Goal: Task Accomplishment & Management: Complete application form

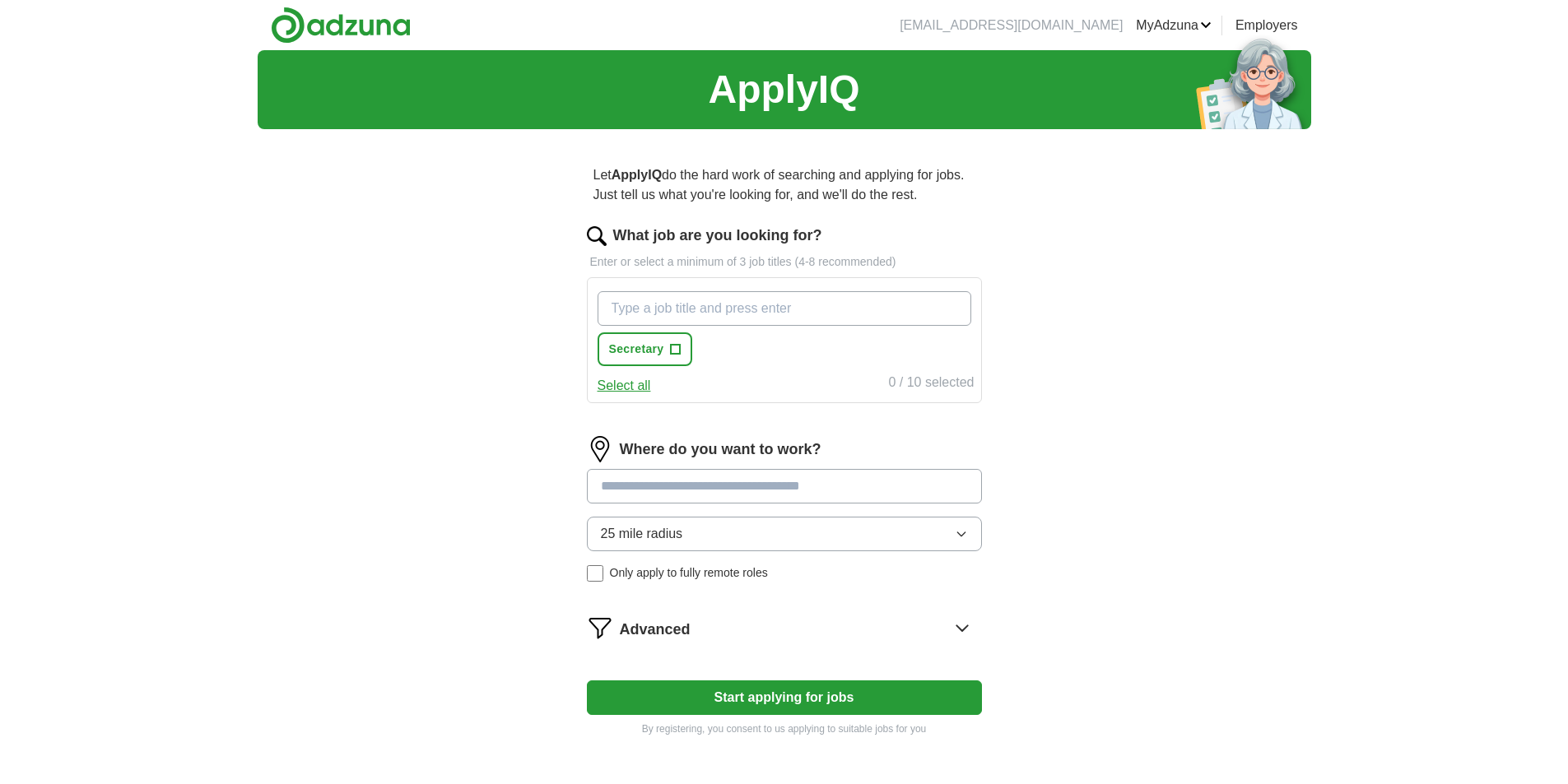
click at [624, 307] on input "What job are you looking for?" at bounding box center [784, 308] width 374 height 34
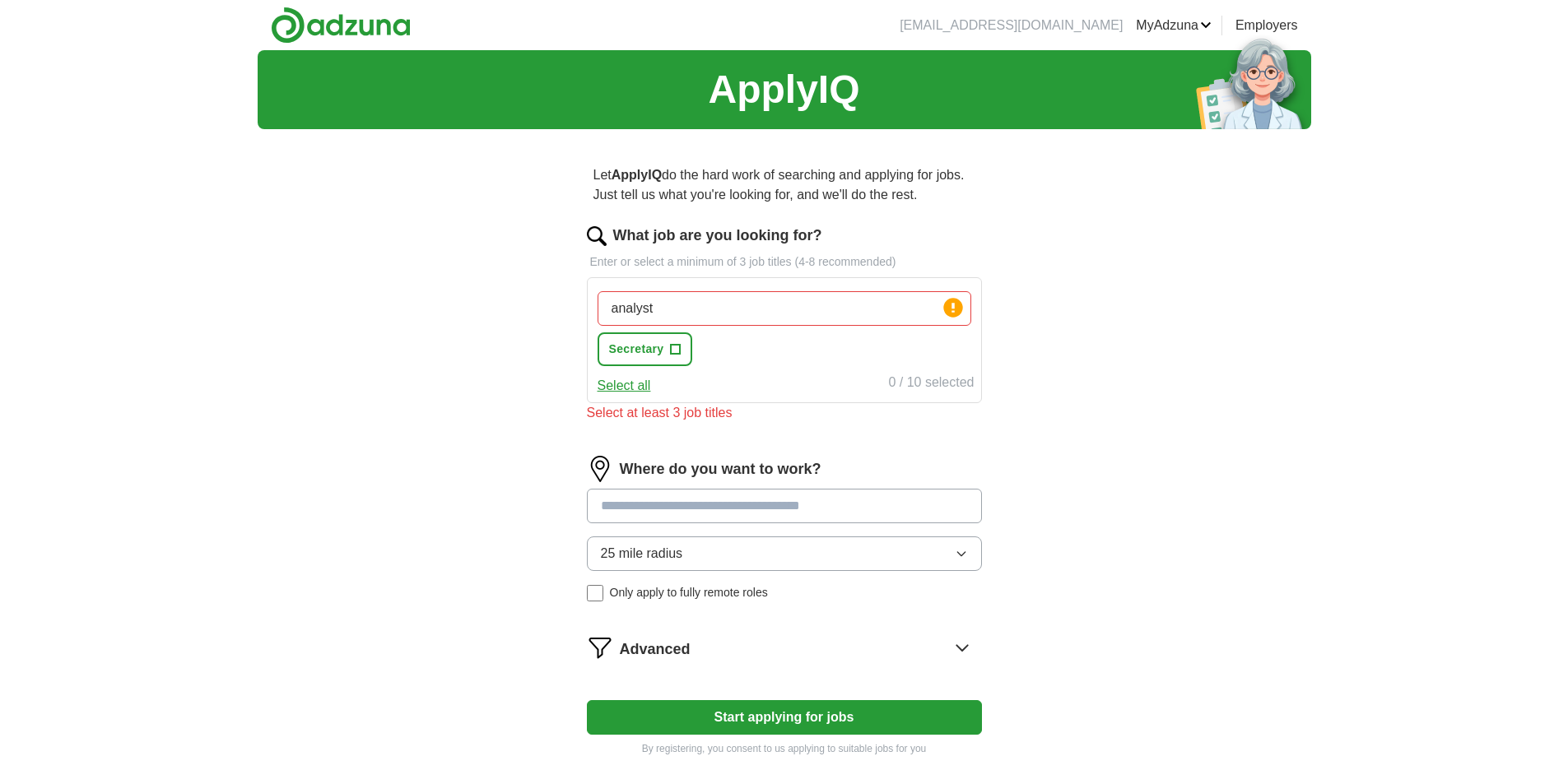
click at [717, 344] on div "analyst Press return to add title Secretary +" at bounding box center [784, 329] width 380 height 88
click at [695, 308] on input "analyst" at bounding box center [784, 308] width 374 height 34
click at [706, 313] on input "analyst, adminstration," at bounding box center [784, 308] width 374 height 34
click at [772, 309] on input "analyst, administration," at bounding box center [784, 308] width 374 height 34
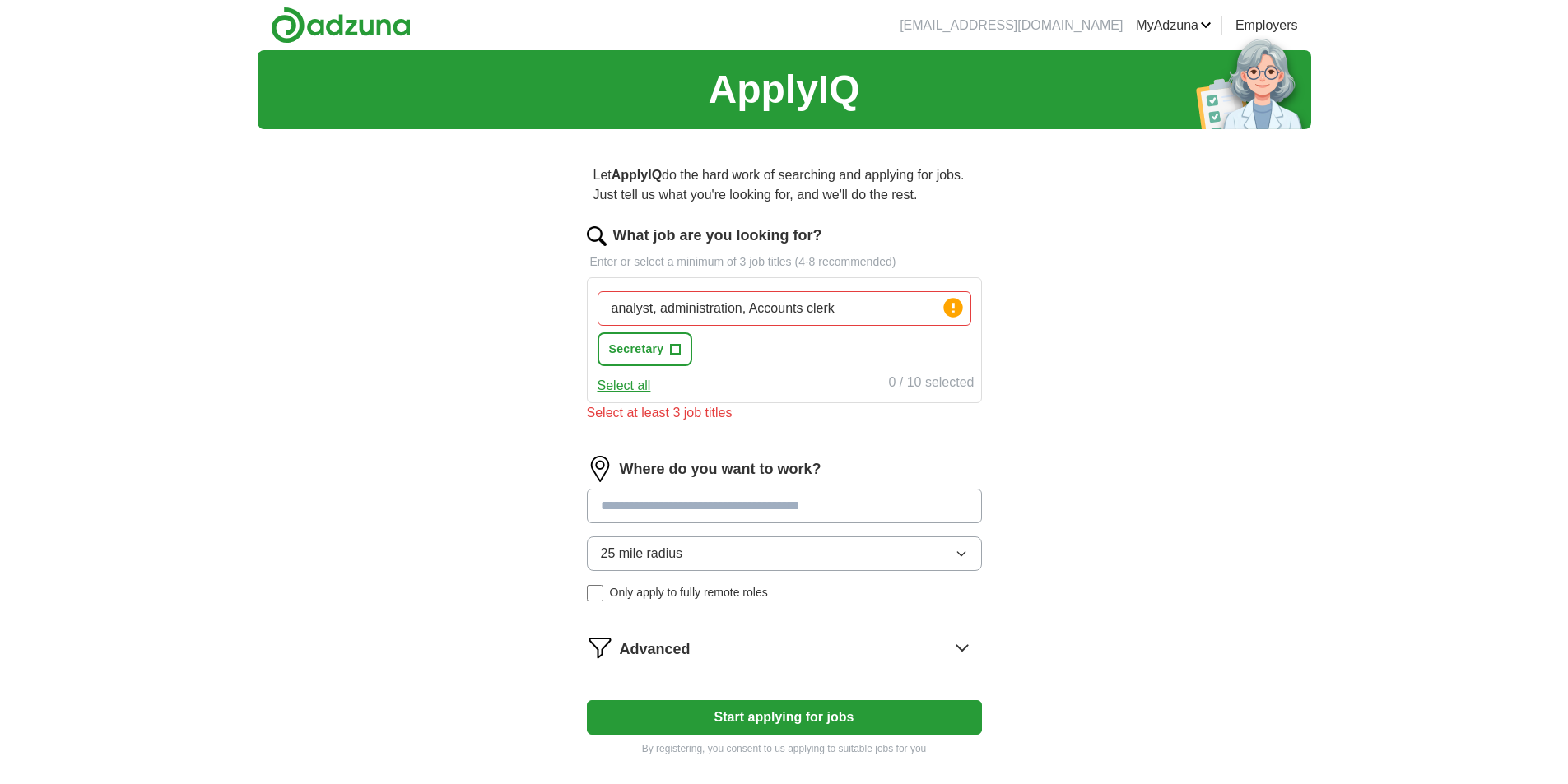
click at [1106, 352] on div "ApplyIQ Let ApplyIQ do the hard work of searching and applying for jobs. Just t…" at bounding box center [784, 442] width 1054 height 784
click at [954, 304] on icon at bounding box center [952, 308] width 3 height 10
click at [883, 314] on input "analyst, administration, Accounts clerk" at bounding box center [784, 308] width 374 height 34
click at [678, 347] on span "+" at bounding box center [676, 349] width 10 height 13
click at [0, 0] on span "×" at bounding box center [0, 0] width 0 height 0
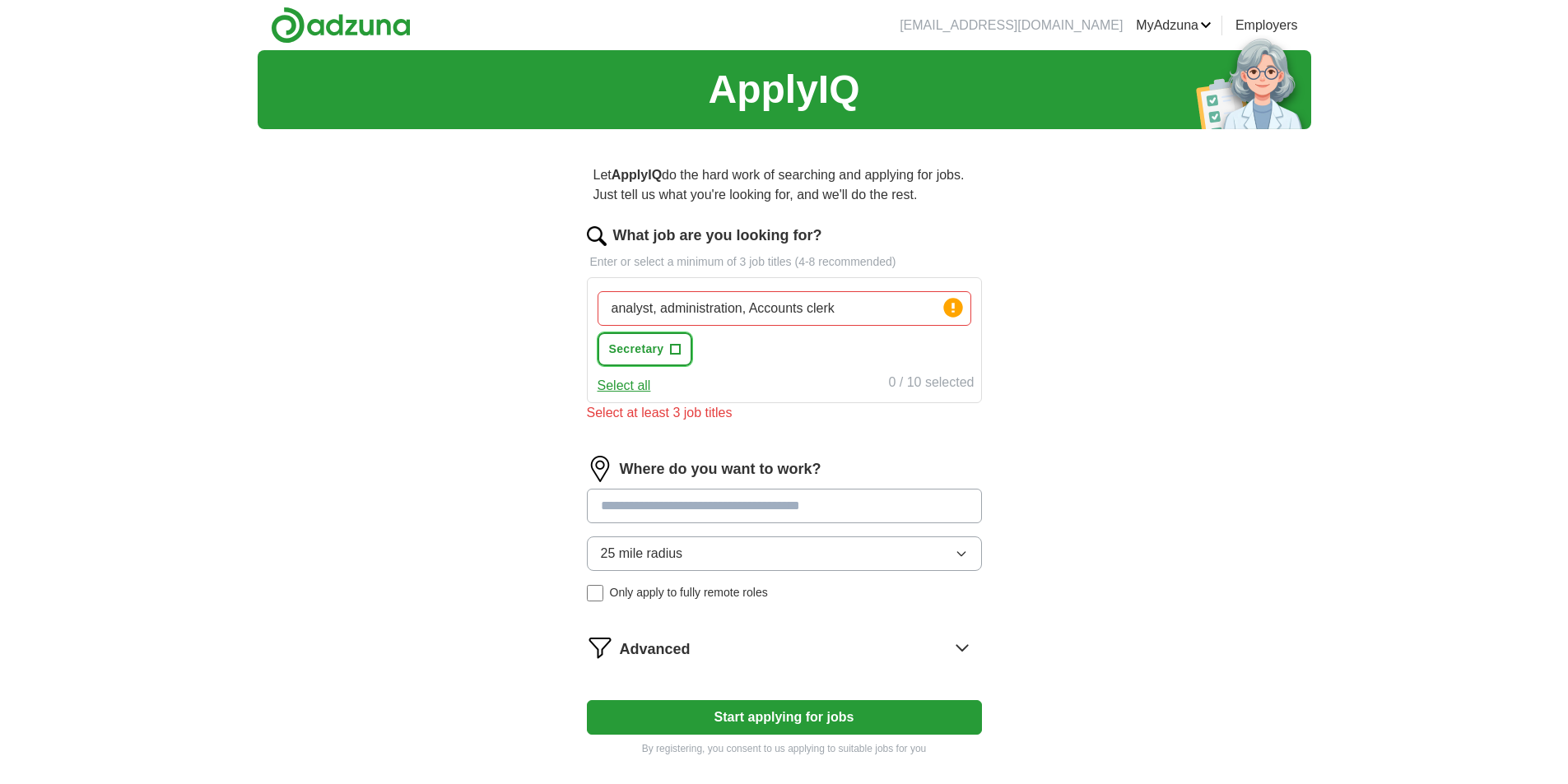
click at [675, 349] on span "+" at bounding box center [676, 349] width 10 height 13
click at [650, 382] on button "Deselect all" at bounding box center [632, 386] width 69 height 20
click at [876, 313] on input "analyst, administration, Accounts clerk" at bounding box center [784, 308] width 374 height 34
type input "a"
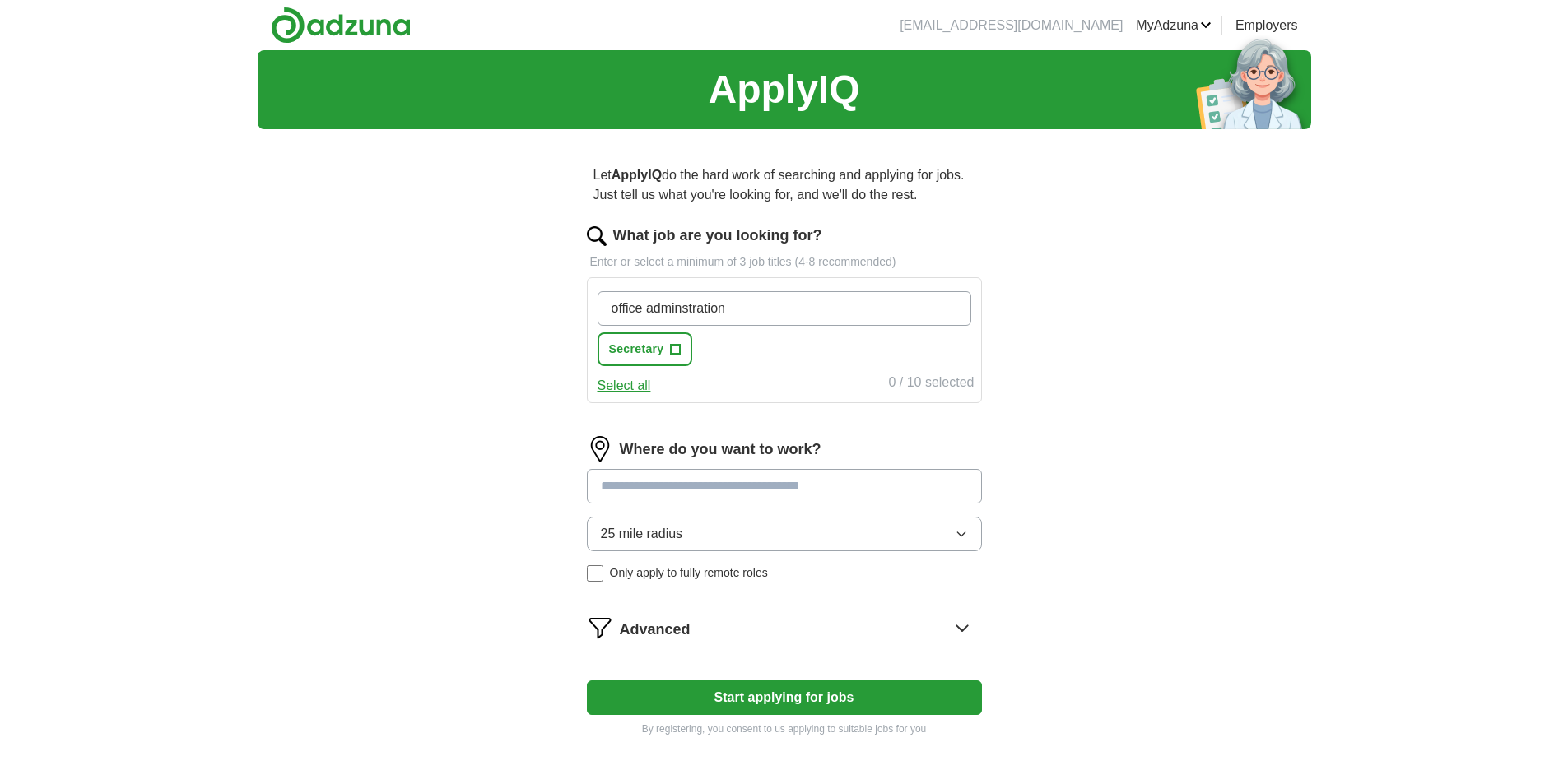
click at [703, 305] on input "office adminstration" at bounding box center [784, 308] width 374 height 34
click at [708, 308] on input "office adminstration" at bounding box center [784, 308] width 374 height 34
type input "office administrator"
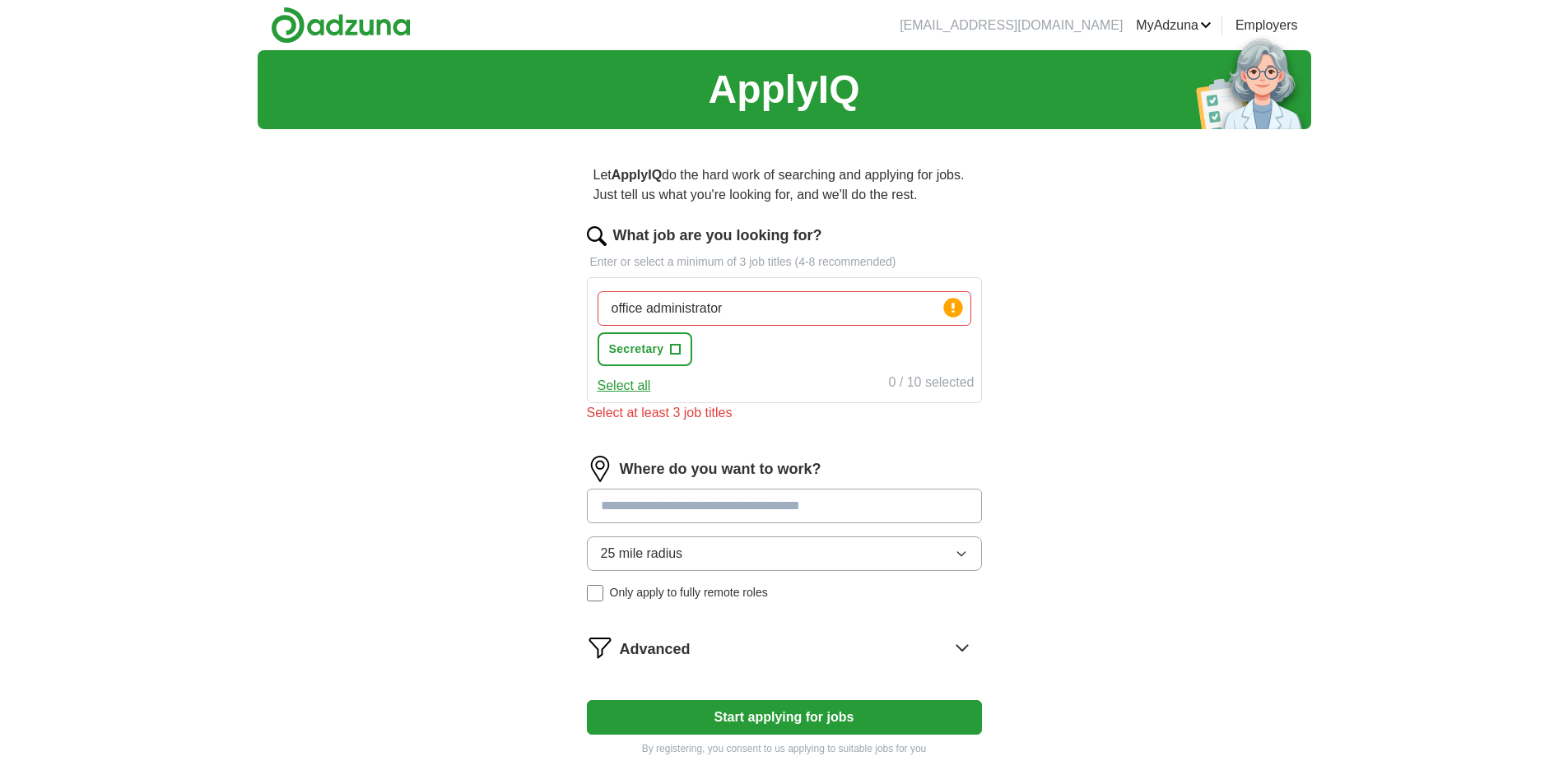
click at [752, 358] on div "office administrator Press return to add title Secretary +" at bounding box center [784, 329] width 380 height 88
click at [736, 307] on input "office administrator" at bounding box center [784, 308] width 374 height 34
click at [734, 308] on input "office administrator" at bounding box center [784, 308] width 374 height 34
click at [692, 308] on input "office administrator" at bounding box center [784, 308] width 374 height 34
drag, startPoint x: 734, startPoint y: 309, endPoint x: 562, endPoint y: 311, distance: 172.0
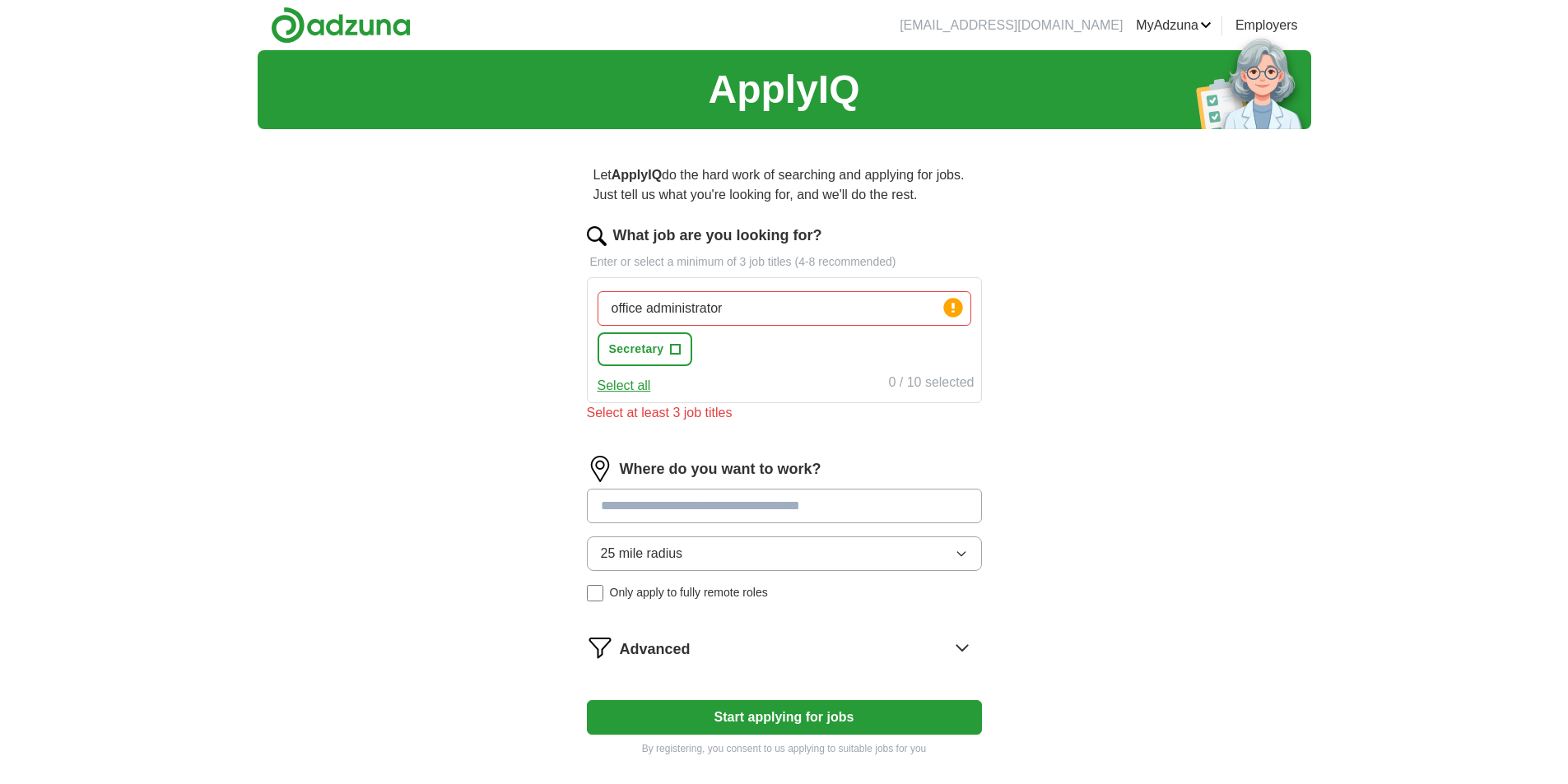
click at [562, 311] on div "Let ApplyIQ do the hard work of searching and applying for jobs. Just tell us w…" at bounding box center [784, 460] width 527 height 637
click at [752, 347] on div "Data Analyst Press return to add title Secretary +" at bounding box center [784, 329] width 380 height 88
drag, startPoint x: 720, startPoint y: 311, endPoint x: 573, endPoint y: 296, distance: 147.8
click at [573, 296] on div "Let ApplyIQ do the hard work of searching and applying for jobs. Just tell us w…" at bounding box center [784, 460] width 527 height 637
type input "chef"
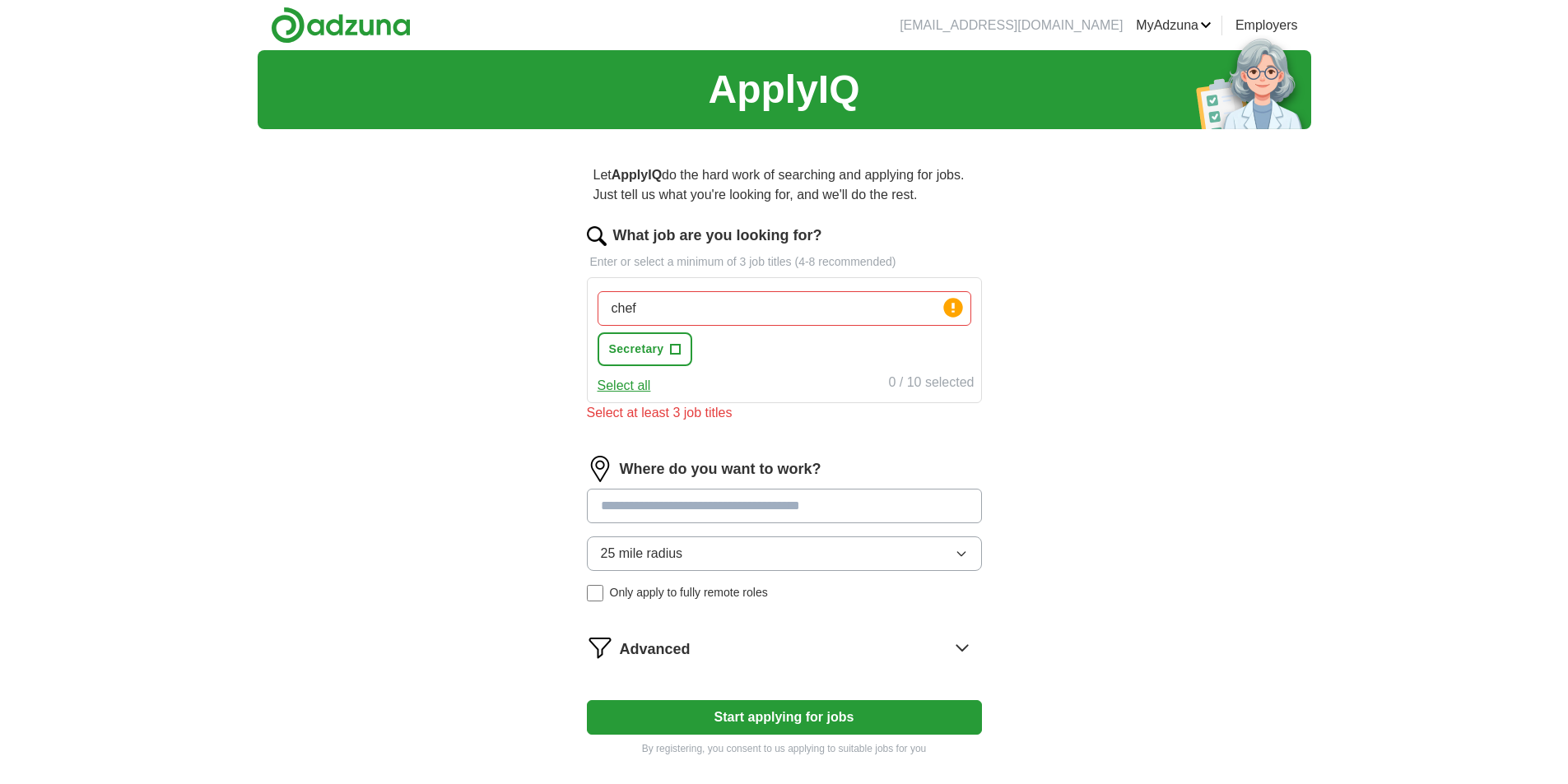
click at [822, 348] on div "chef Press return to add title Secretary +" at bounding box center [784, 329] width 380 height 88
click at [754, 311] on input "chef" at bounding box center [784, 308] width 374 height 34
